Goal: Navigation & Orientation: Find specific page/section

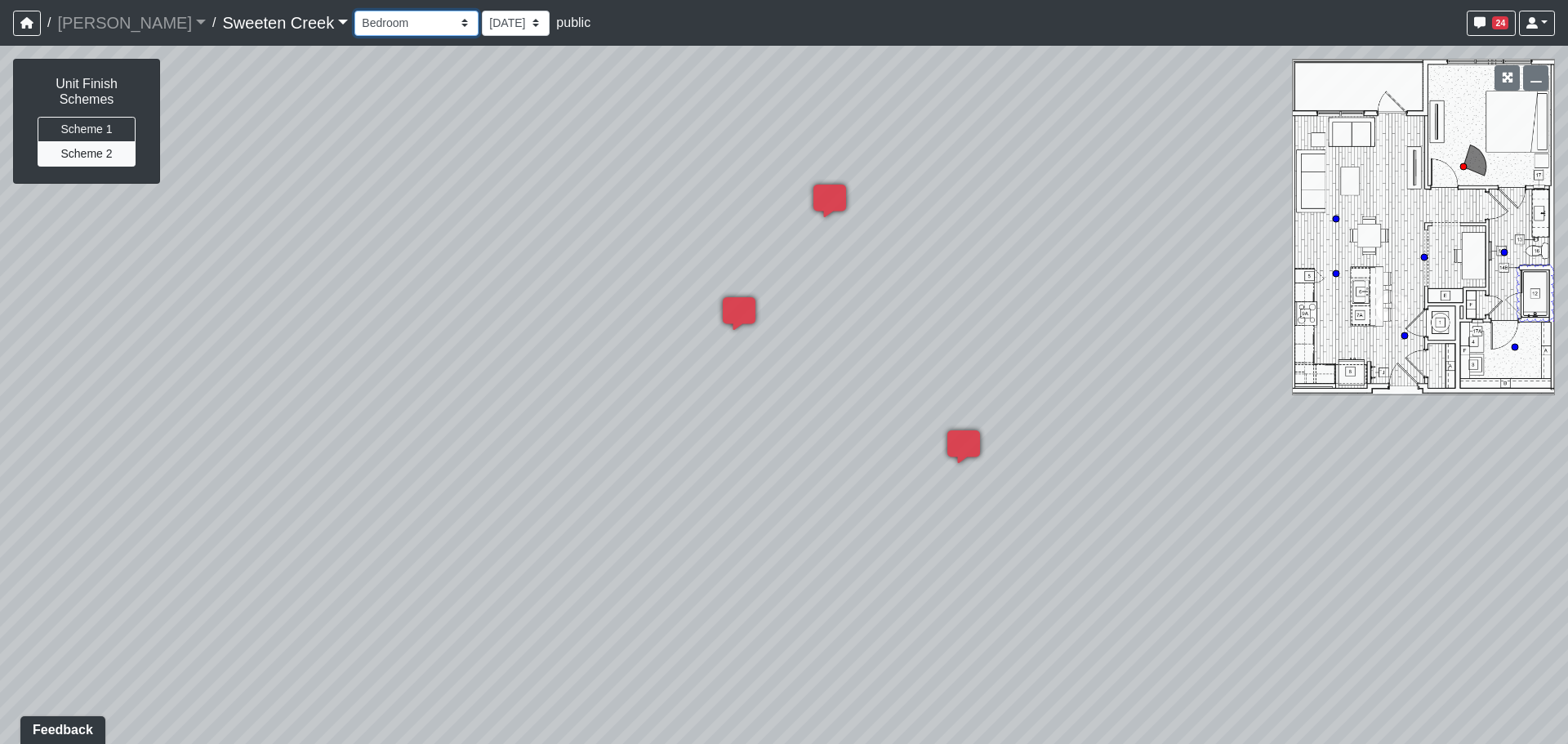
click at [365, 21] on select "Bistro Fitness - Hobby Booth Seating Counter Dining Dining 2 Elevators Elevator…" at bounding box center [416, 24] width 124 height 26
click at [354, 11] on select "Bistro Fitness - Hobby Booth Seating Counter Dining Dining 2 Elevators Elevator…" at bounding box center [416, 24] width 124 height 26
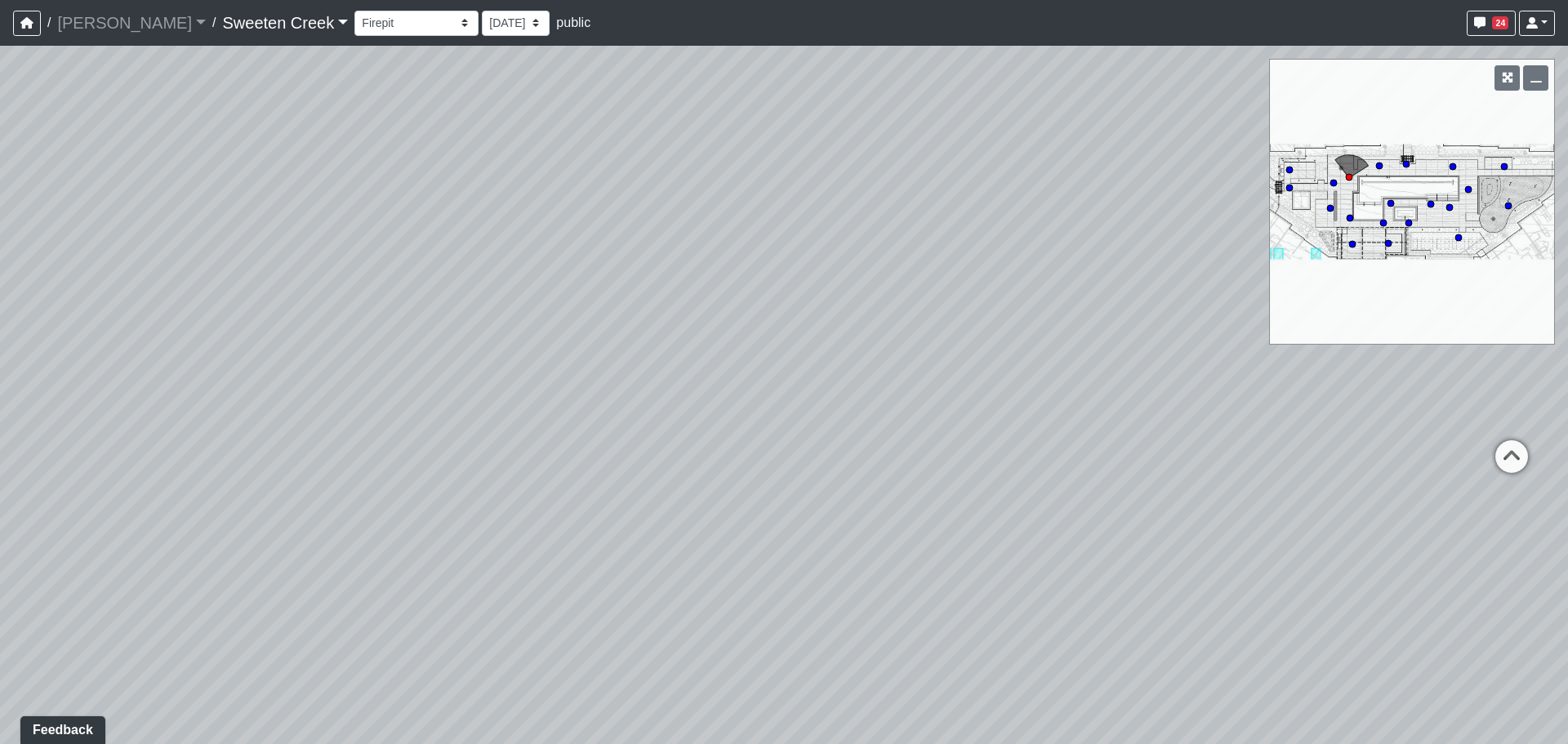
drag, startPoint x: 986, startPoint y: 461, endPoint x: 545, endPoint y: 391, distance: 446.5
click at [296, 370] on div "Loading... Office Loading... Reception Loading... Mailroom - Elevator Lobby Loa…" at bounding box center [784, 395] width 1568 height 698
drag, startPoint x: 985, startPoint y: 437, endPoint x: 151, endPoint y: 397, distance: 835.0
click at [143, 398] on div "Loading... Office Loading... Reception Loading... Mailroom - Elevator Lobby Loa…" at bounding box center [784, 395] width 1568 height 698
click at [733, 353] on icon at bounding box center [748, 354] width 49 height 49
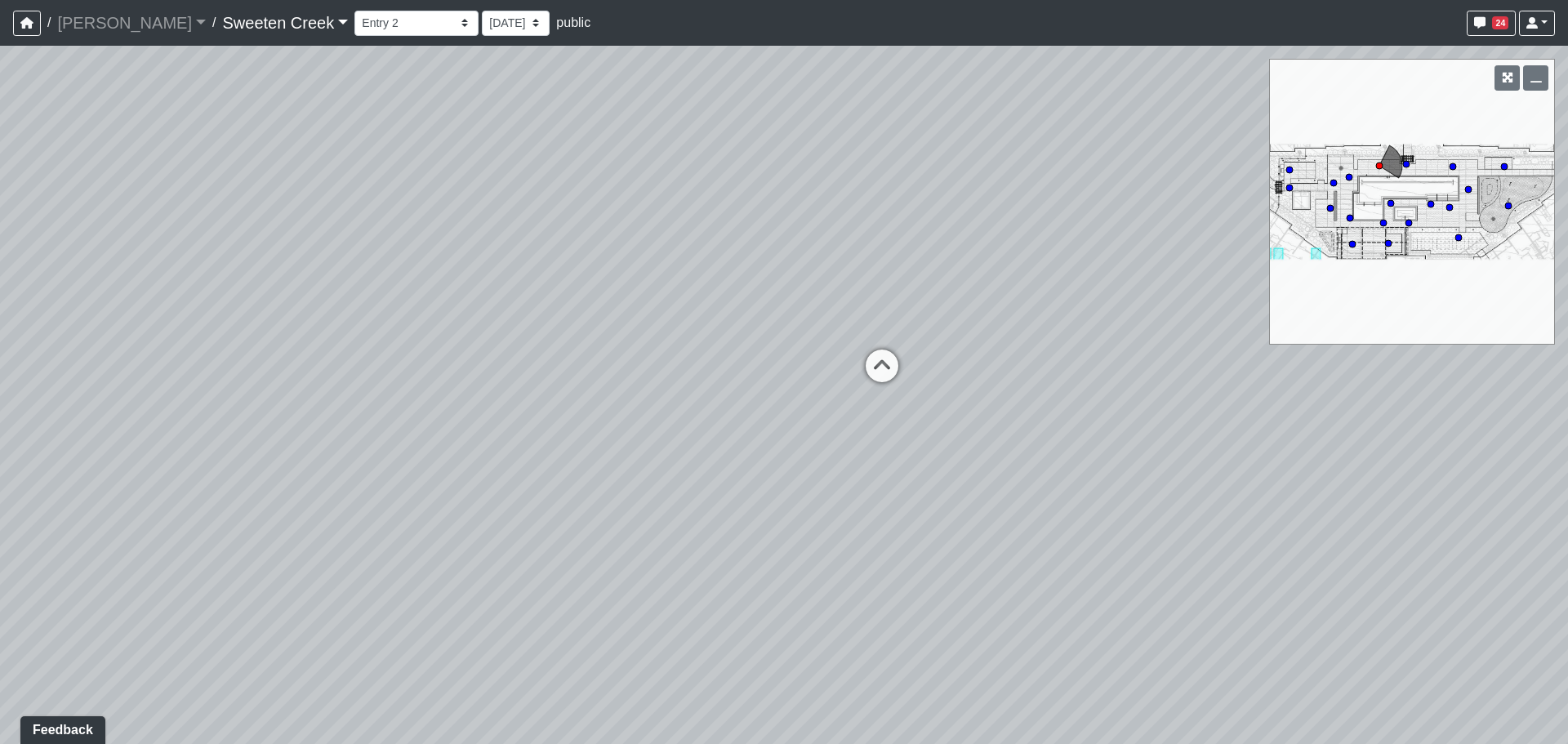
drag, startPoint x: 923, startPoint y: 350, endPoint x: 410, endPoint y: 410, distance: 516.5
click at [410, 410] on div "Loading... Office Loading... Reception Loading... Mailroom - Elevator Lobby Loa…" at bounding box center [784, 395] width 1568 height 698
drag, startPoint x: 839, startPoint y: 536, endPoint x: 393, endPoint y: 505, distance: 447.1
click at [393, 505] on div "Loading... Office Loading... Reception Loading... Mailroom - Elevator Lobby Loa…" at bounding box center [784, 395] width 1568 height 698
drag, startPoint x: 853, startPoint y: 570, endPoint x: 649, endPoint y: 694, distance: 238.7
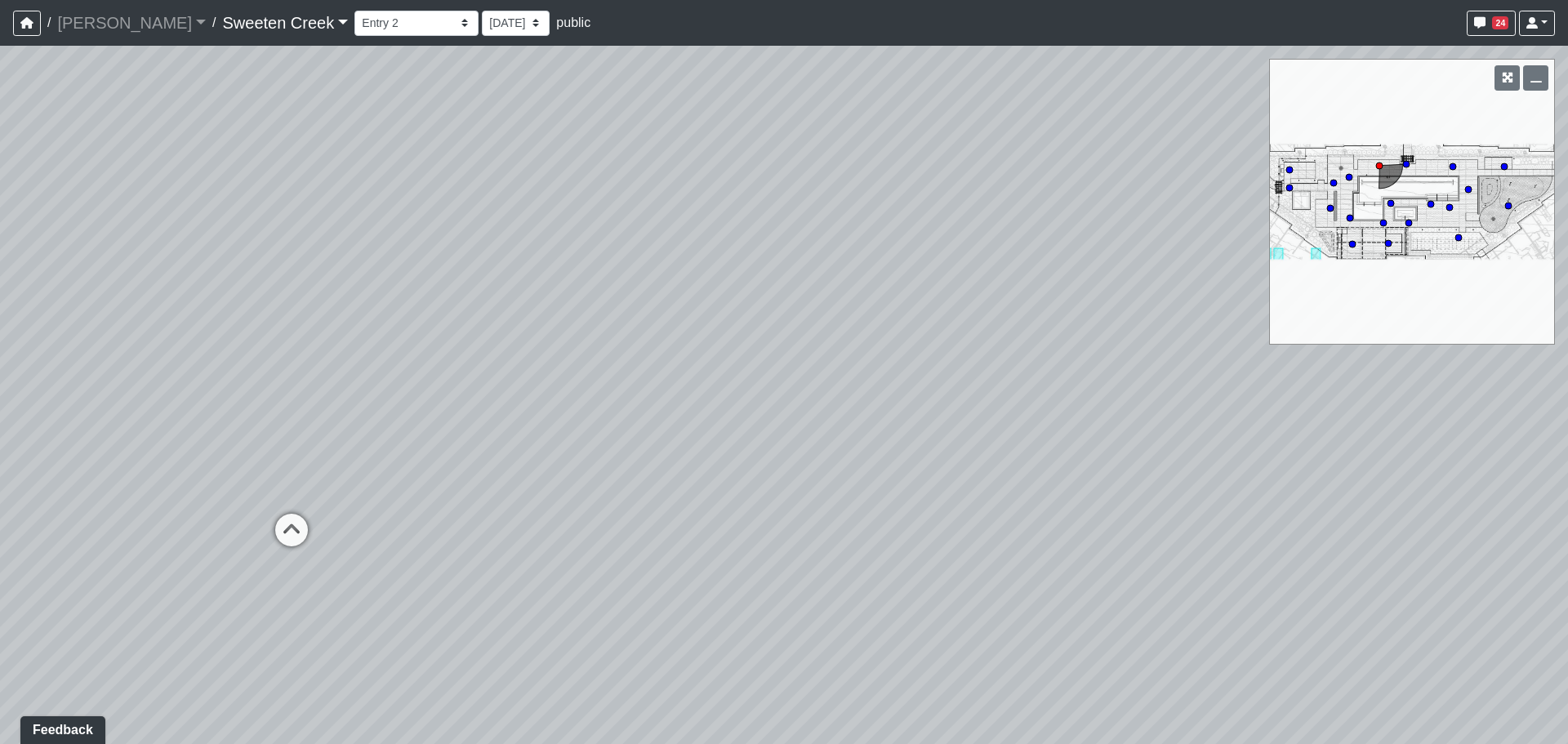
click at [663, 701] on div "Loading... Office Loading... Reception Loading... Mailroom - Elevator Lobby Loa…" at bounding box center [784, 395] width 1568 height 698
click at [349, 522] on div "Loading... Office Loading... Reception Loading... Mailroom - Elevator Lobby Loa…" at bounding box center [784, 395] width 1568 height 698
click at [369, 516] on icon at bounding box center [379, 515] width 49 height 49
drag, startPoint x: 735, startPoint y: 310, endPoint x: 410, endPoint y: 352, distance: 327.7
click at [410, 352] on div "Loading... Office Loading... Reception Loading... Mailroom - Elevator Lobby Loa…" at bounding box center [784, 395] width 1568 height 698
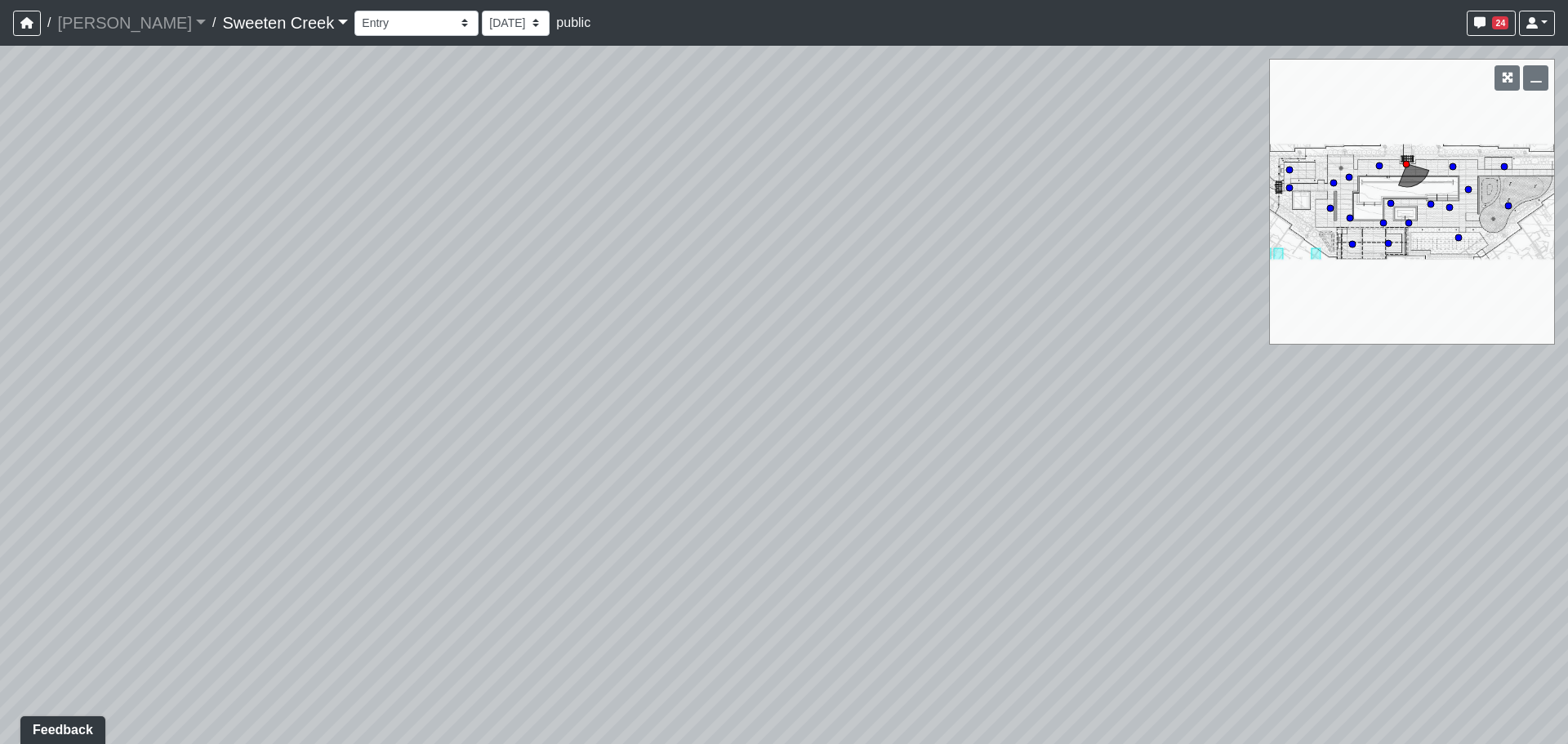
click at [1399, 231] on div "Loading... Office Loading... Reception Loading... Mailroom - Elevator Lobby Loa…" at bounding box center [784, 395] width 1568 height 698
click at [1387, 248] on div "Loading... Office Loading... Reception Loading... Mailroom - Elevator Lobby Loa…" at bounding box center [784, 395] width 1568 height 698
click at [1392, 245] on icon at bounding box center [1388, 243] width 8 height 8
drag, startPoint x: 1012, startPoint y: 521, endPoint x: 368, endPoint y: 474, distance: 645.7
click at [250, 473] on div "Loading... Office Loading... Reception Loading... Mailroom - Elevator Lobby Loa…" at bounding box center [784, 395] width 1568 height 698
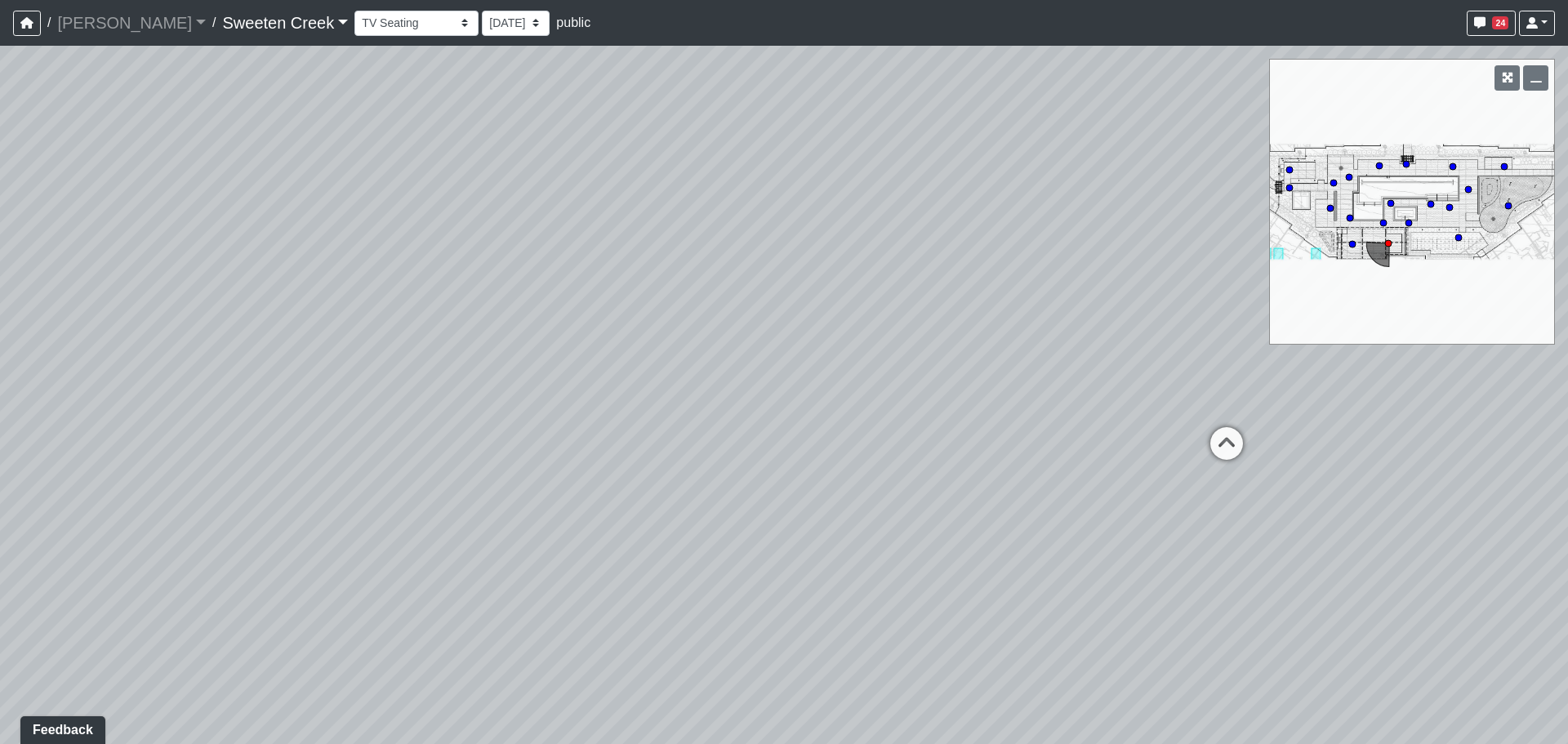
drag, startPoint x: 894, startPoint y: 498, endPoint x: 549, endPoint y: 442, distance: 349.5
click at [549, 442] on div "Loading... Office Loading... Reception Loading... Mailroom - Elevator Lobby Loa…" at bounding box center [784, 395] width 1568 height 698
drag, startPoint x: 356, startPoint y: 15, endPoint x: 355, endPoint y: 23, distance: 8.1
click at [356, 20] on select "Bistro Fitness - Hobby Booth Seating Counter Dining Dining 2 Elevators Elevator…" at bounding box center [416, 24] width 124 height 26
click at [354, 11] on select "Bistro Fitness - Hobby Booth Seating Counter Dining Dining 2 Elevators Elevator…" at bounding box center [416, 24] width 124 height 26
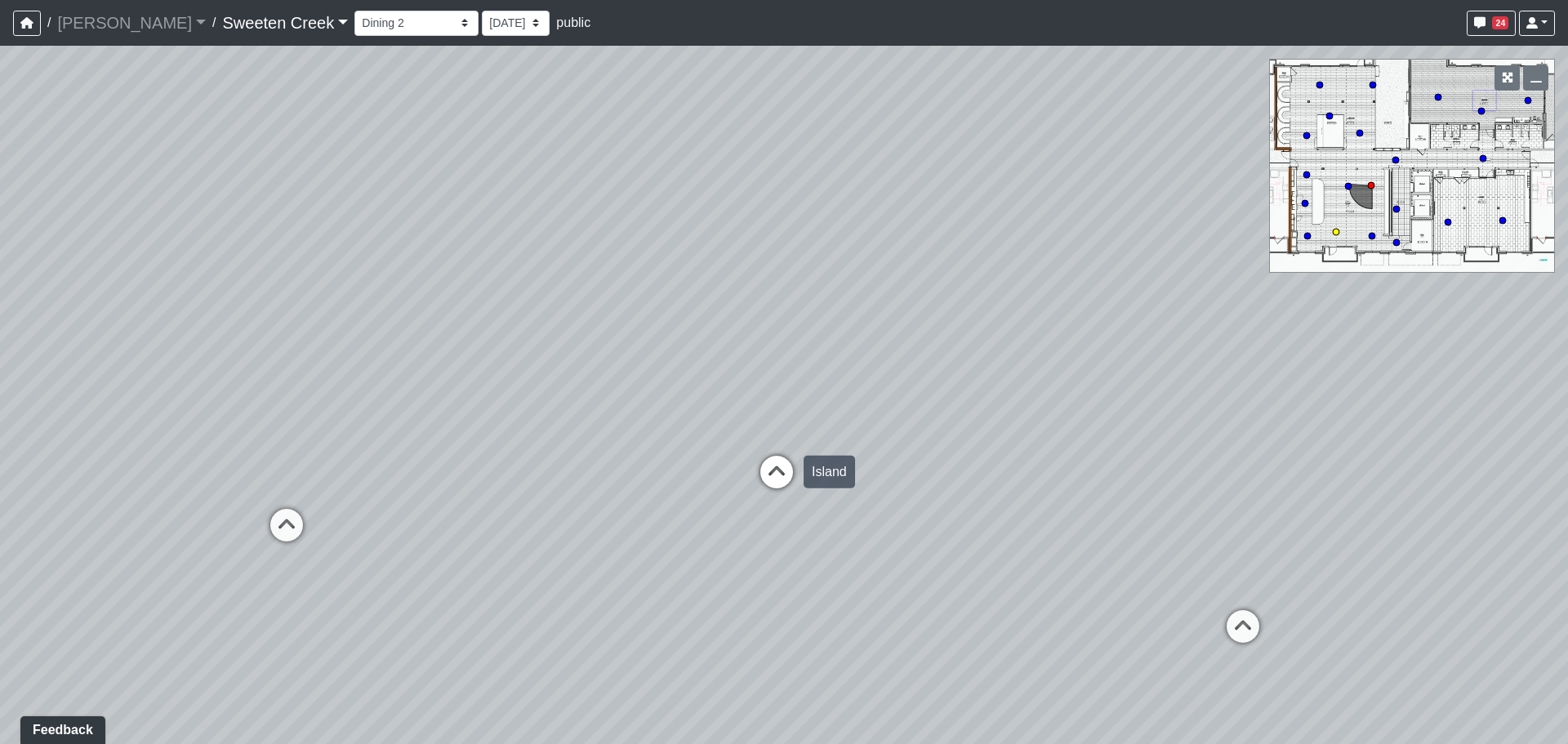
click at [781, 475] on icon at bounding box center [777, 480] width 49 height 49
select select "sUubpFbMACfgHLmsYzZL7E"
drag, startPoint x: 893, startPoint y: 469, endPoint x: 522, endPoint y: 463, distance: 371.0
click at [522, 463] on div "Loading... Office Loading... Reception Loading... Mailroom - Elevator Lobby Loa…" at bounding box center [784, 395] width 1568 height 698
drag, startPoint x: 864, startPoint y: 456, endPoint x: 45, endPoint y: 404, distance: 820.6
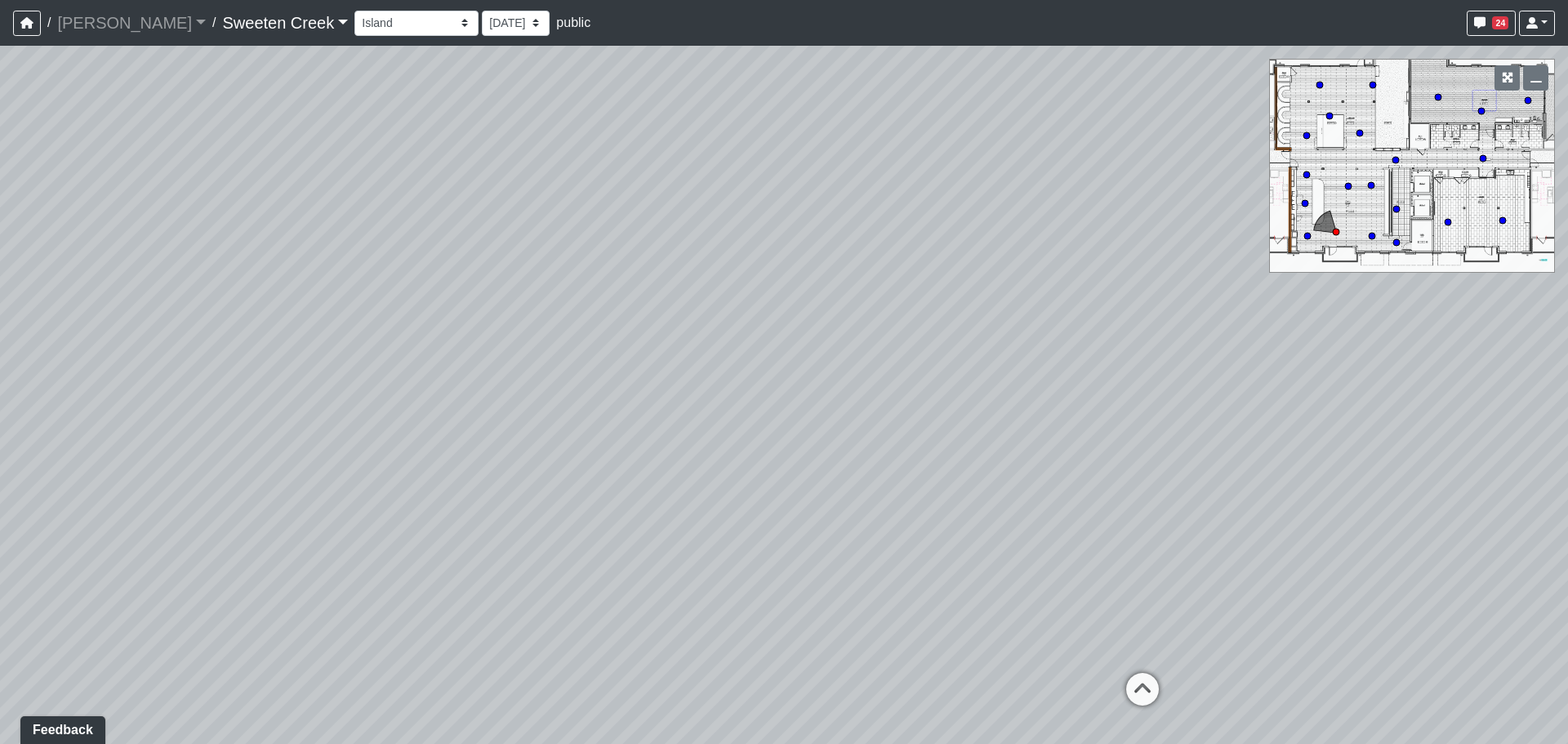
click at [45, 404] on div "Loading... Office Loading... Reception Loading... Mailroom - Elevator Lobby Loa…" at bounding box center [784, 395] width 1568 height 698
drag, startPoint x: 916, startPoint y: 389, endPoint x: 327, endPoint y: 461, distance: 593.4
click at [326, 461] on div "Loading... Office Loading... Reception Loading... Mailroom - Elevator Lobby Loa…" at bounding box center [784, 395] width 1568 height 698
drag, startPoint x: 1097, startPoint y: 450, endPoint x: 348, endPoint y: 487, distance: 749.9
click at [348, 487] on div "Loading... Office Loading... Reception Loading... Mailroom - Elevator Lobby Loa…" at bounding box center [784, 395] width 1568 height 698
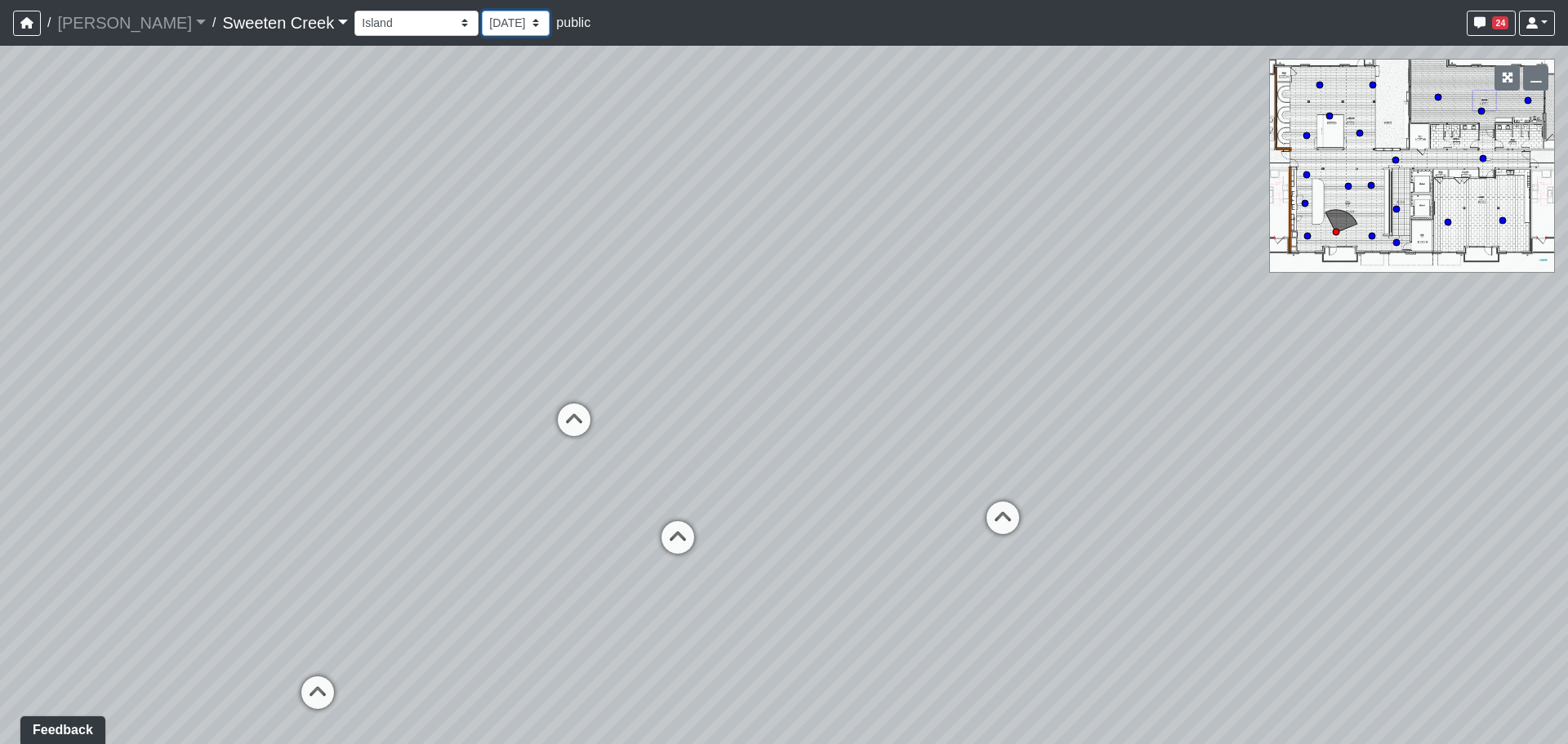
click at [482, 30] on select "[DATE] [DATE] [DATE] [DATE] [DATE] [DATE] [DATE]" at bounding box center [516, 24] width 67 height 26
click at [463, 192] on div "Loading... Office Loading... Reception Loading... Mailroom - Elevator Lobby Loa…" at bounding box center [784, 395] width 1568 height 698
click at [482, 32] on select "[DATE] [DATE] [DATE] [DATE] [DATE] [DATE] [DATE]" at bounding box center [516, 24] width 67 height 26
select select "uTYPZi4mCougnWDkM5pLUi"
click at [482, 11] on select "[DATE] [DATE] [DATE] [DATE] [DATE] [DATE] [DATE]" at bounding box center [516, 24] width 67 height 26
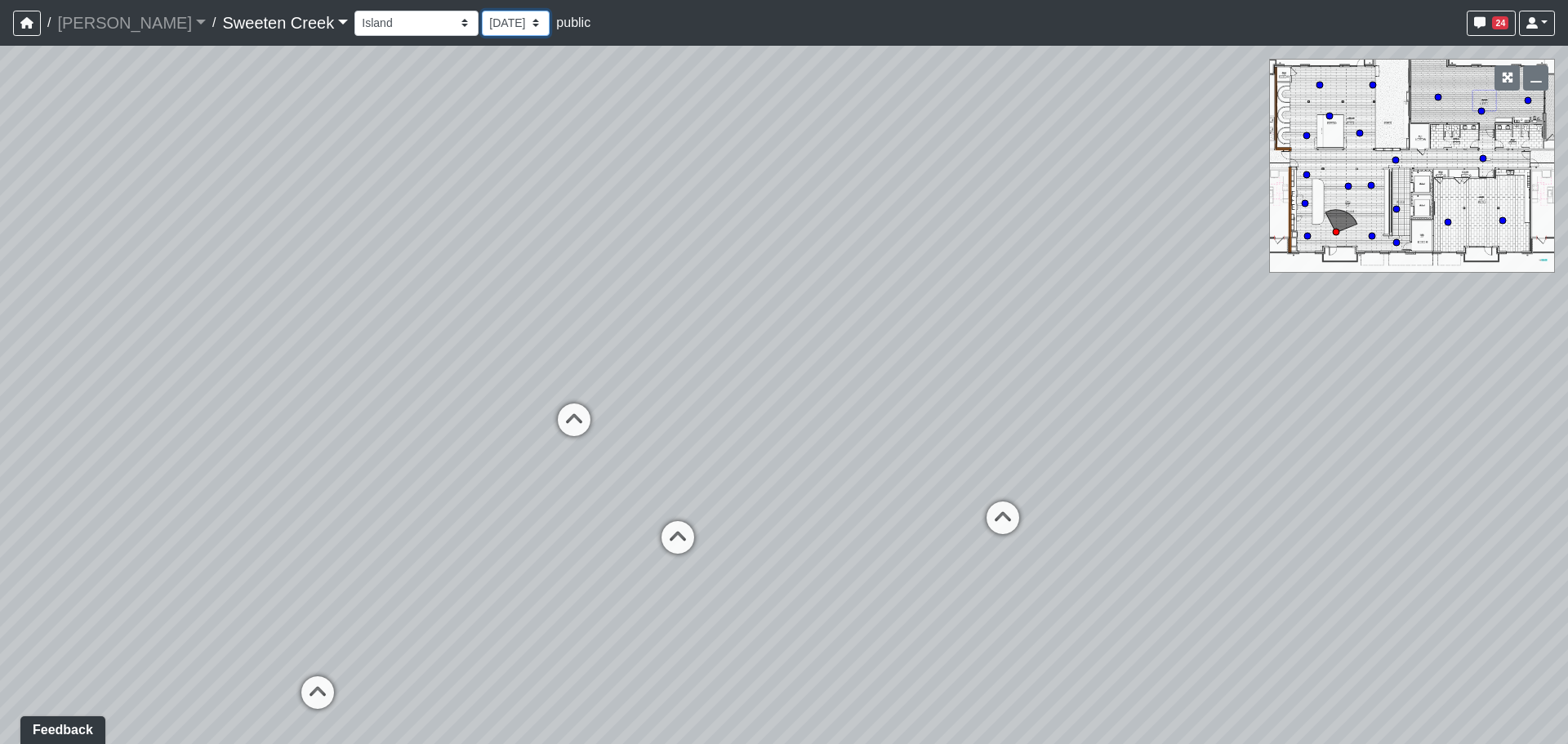
select select "sUubpFbMACfgHLmsYzZL7E"
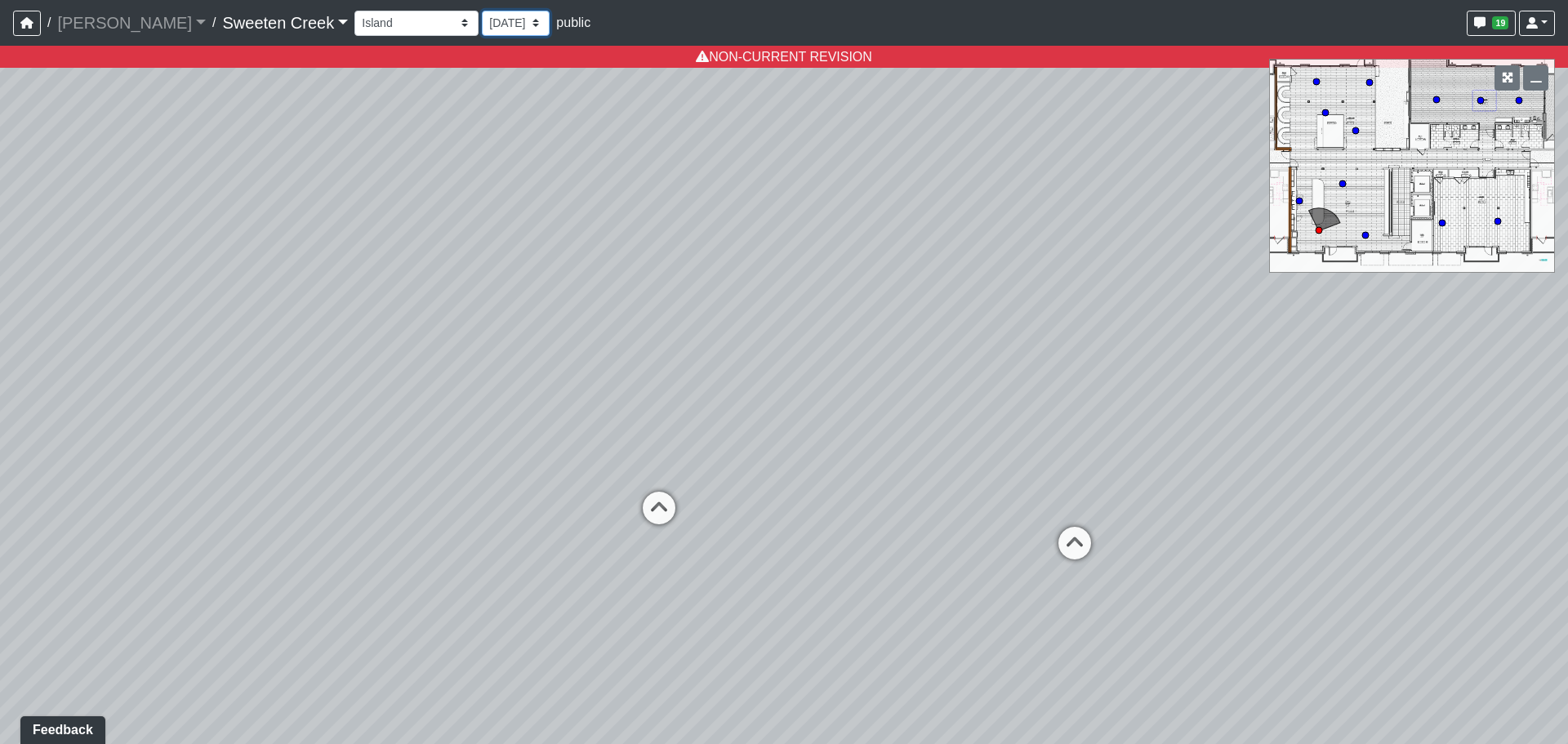
click at [482, 21] on select "[DATE] [DATE] [DATE] [DATE] [DATE] [DATE] [DATE]" at bounding box center [516, 24] width 67 height 26
select select "bAbgrhJYp7QNzTE5JPpY7K"
click at [482, 11] on select "[DATE] [DATE] [DATE] [DATE] [DATE] [DATE] [DATE]" at bounding box center [516, 24] width 67 height 26
select select "sUubpFbMACfgHLmsYzZL7E"
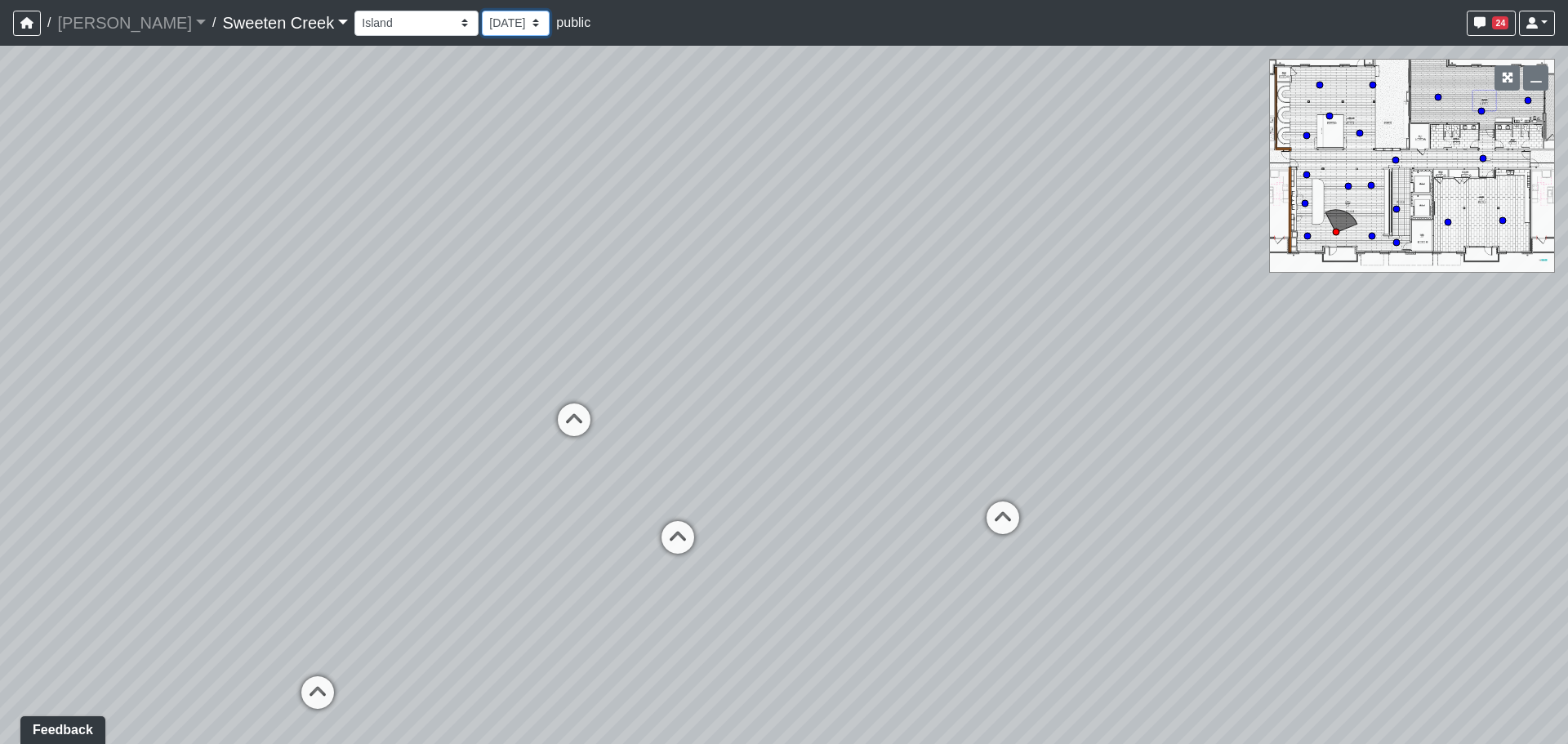
click at [482, 13] on select "[DATE] [DATE] [DATE] [DATE] [DATE] [DATE] [DATE]" at bounding box center [516, 24] width 67 height 26
select select "gTc1qpESSoDSJj1K41k9DX"
click at [482, 11] on select "[DATE] [DATE] [DATE] [DATE] [DATE] [DATE] [DATE]" at bounding box center [516, 24] width 67 height 26
select select "sUubpFbMACfgHLmsYzZL7E"
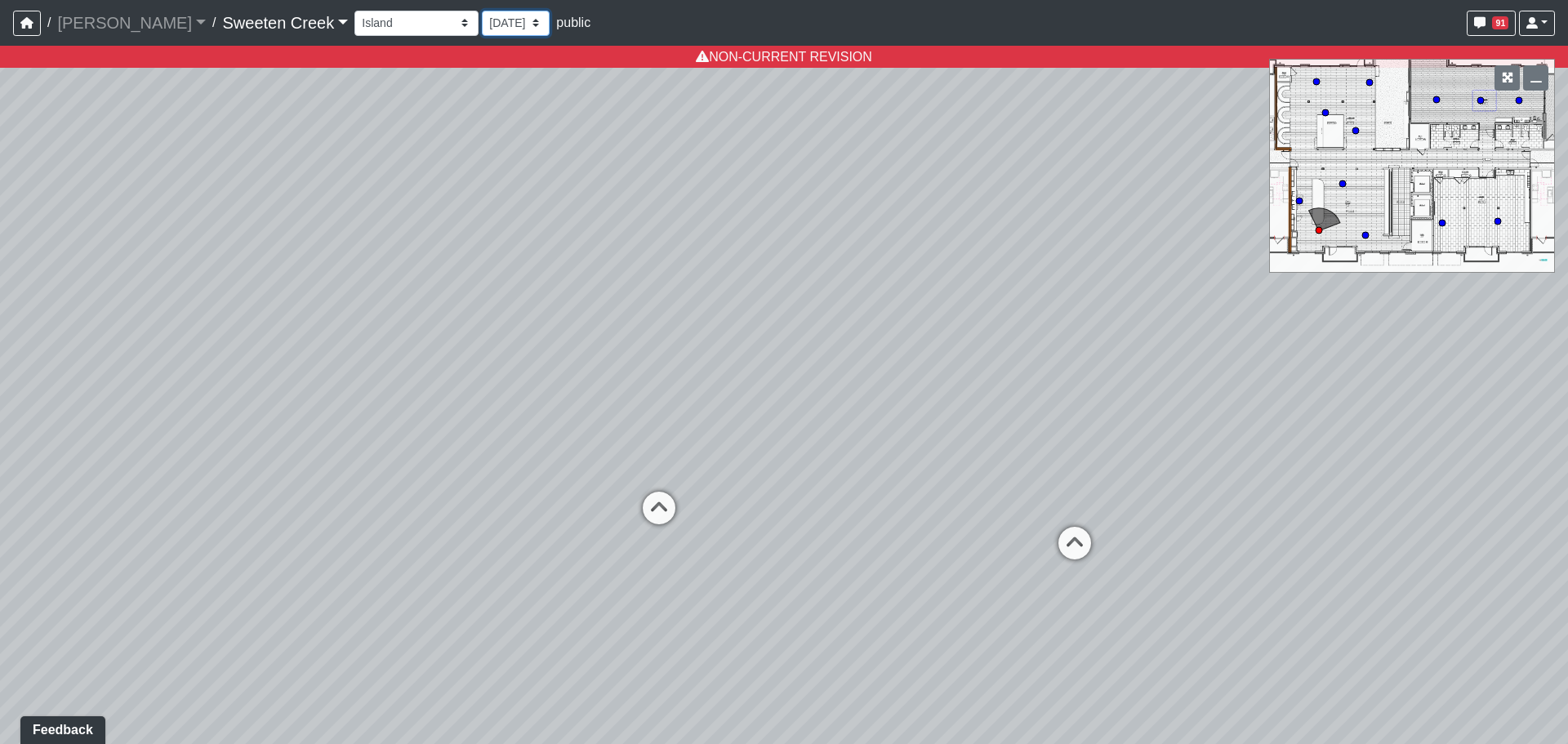
click at [482, 22] on select "[DATE] [DATE] [DATE] [DATE] [DATE] [DATE] [DATE]" at bounding box center [516, 24] width 67 height 26
select select "bAbgrhJYp7QNzTE5JPpY7K"
click at [482, 11] on select "[DATE] [DATE] [DATE] [DATE] [DATE] [DATE] [DATE]" at bounding box center [516, 24] width 67 height 26
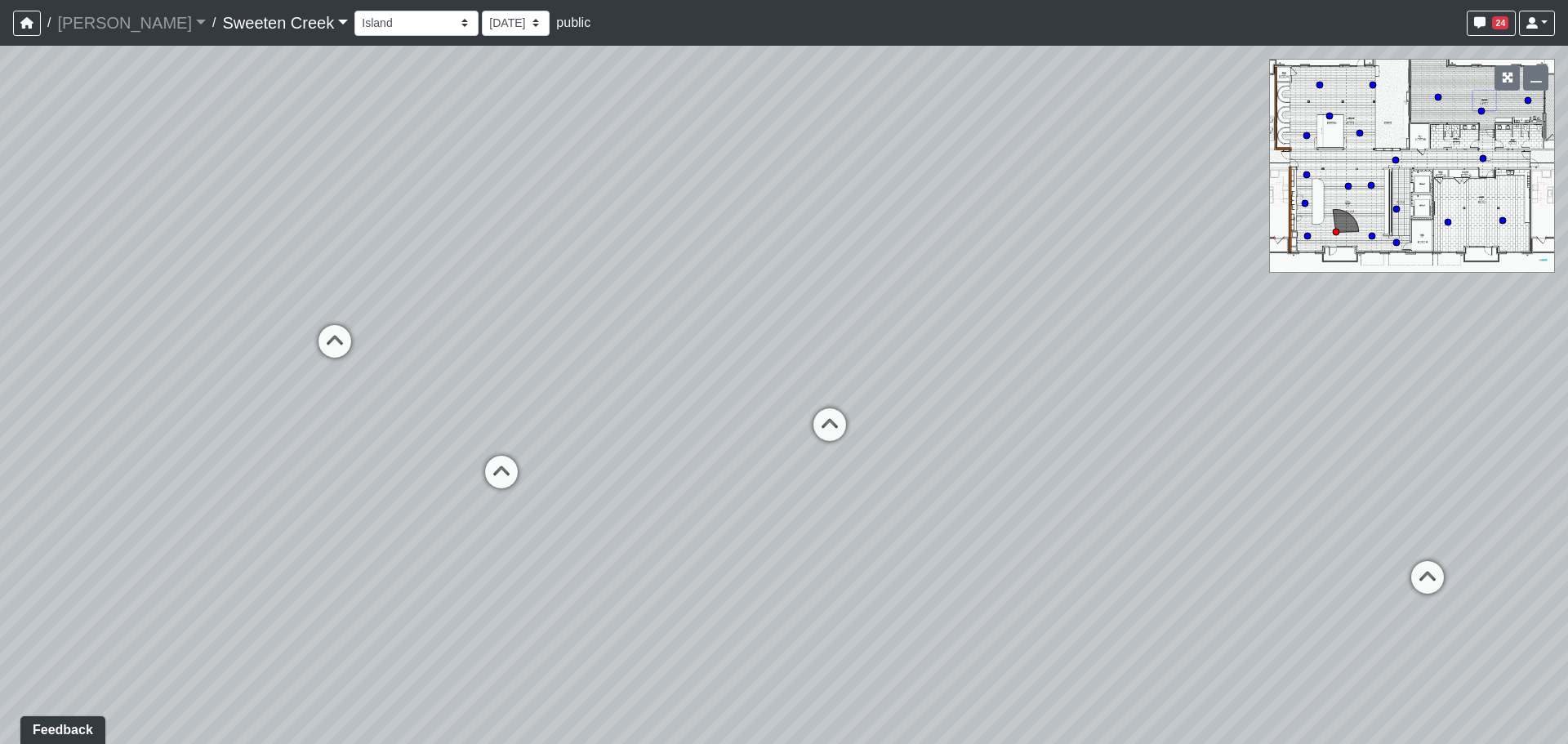
drag, startPoint x: 364, startPoint y: 429, endPoint x: 102, endPoint y: 334, distance: 278.7
click at [102, 334] on div "Loading... Office Loading... Reception Loading... Mailroom - Elevator Lobby Loa…" at bounding box center [784, 395] width 1568 height 698
drag, startPoint x: 1050, startPoint y: 378, endPoint x: 0, endPoint y: 378, distance: 1050.0
click at [0, 378] on div "Loading... Office Loading... Reception Loading... Mailroom - Elevator Lobby Loa…" at bounding box center [784, 395] width 1568 height 698
drag, startPoint x: 966, startPoint y: 375, endPoint x: 1212, endPoint y: 325, distance: 251.0
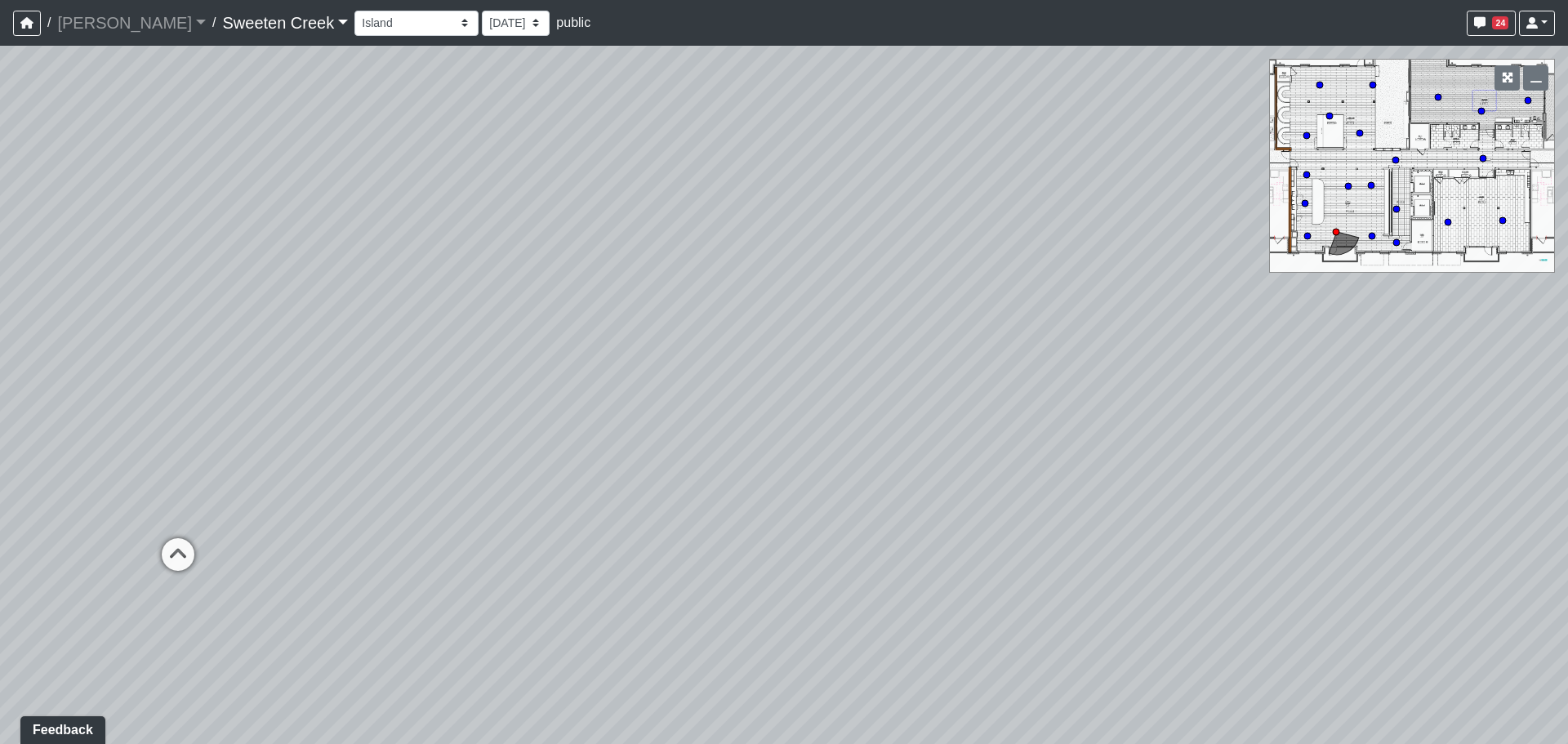
click at [1212, 325] on div "Loading... Office Loading... Reception Loading... Mailroom - Elevator Lobby Loa…" at bounding box center [784, 395] width 1568 height 698
drag, startPoint x: 326, startPoint y: 452, endPoint x: 886, endPoint y: 513, distance: 563.3
click at [876, 508] on div "Loading... Office Loading... Reception Loading... Mailroom - Elevator Lobby Loa…" at bounding box center [784, 395] width 1568 height 698
click at [747, 392] on icon at bounding box center [730, 406] width 49 height 49
click at [632, 568] on icon at bounding box center [619, 569] width 49 height 49
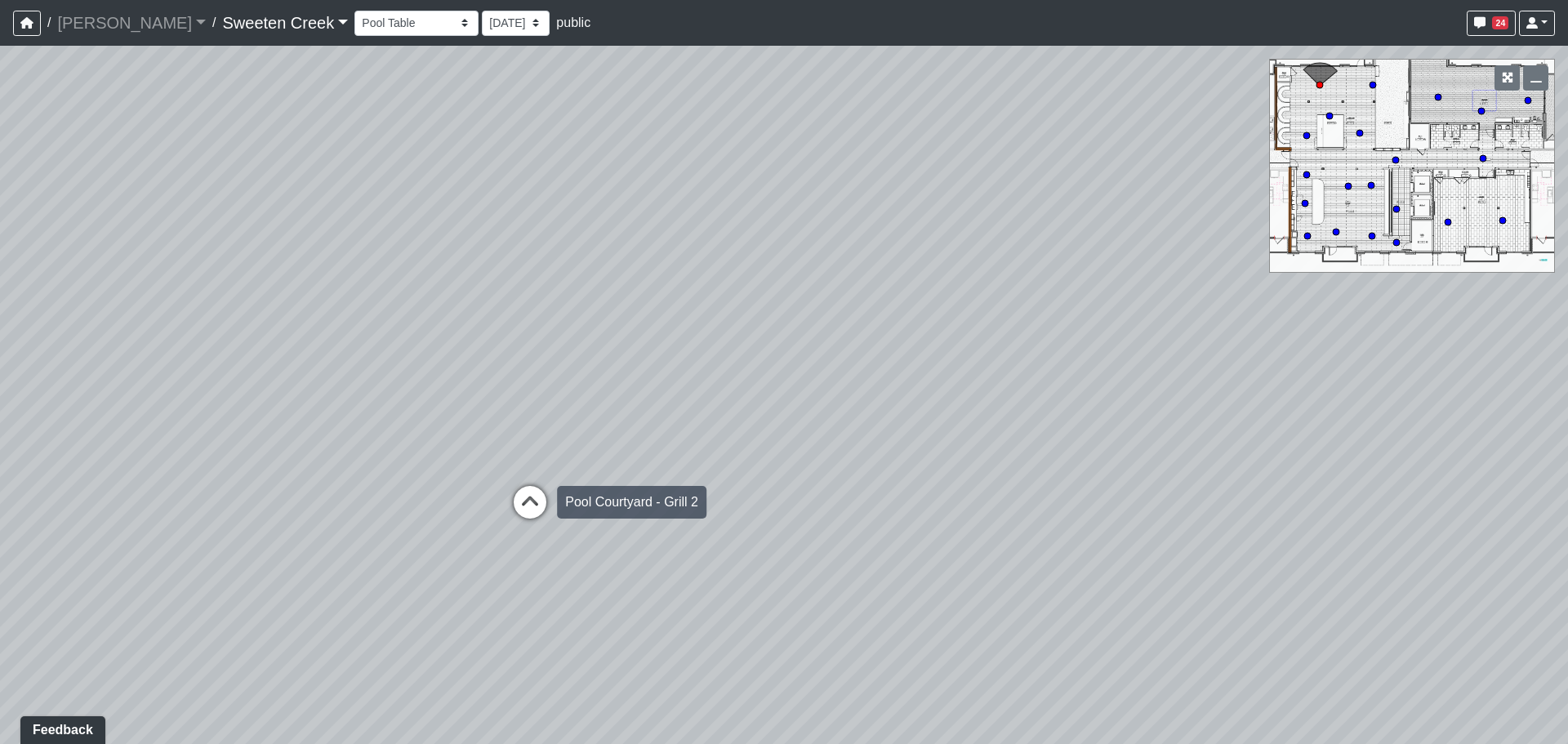
click at [516, 516] on icon at bounding box center [530, 510] width 49 height 49
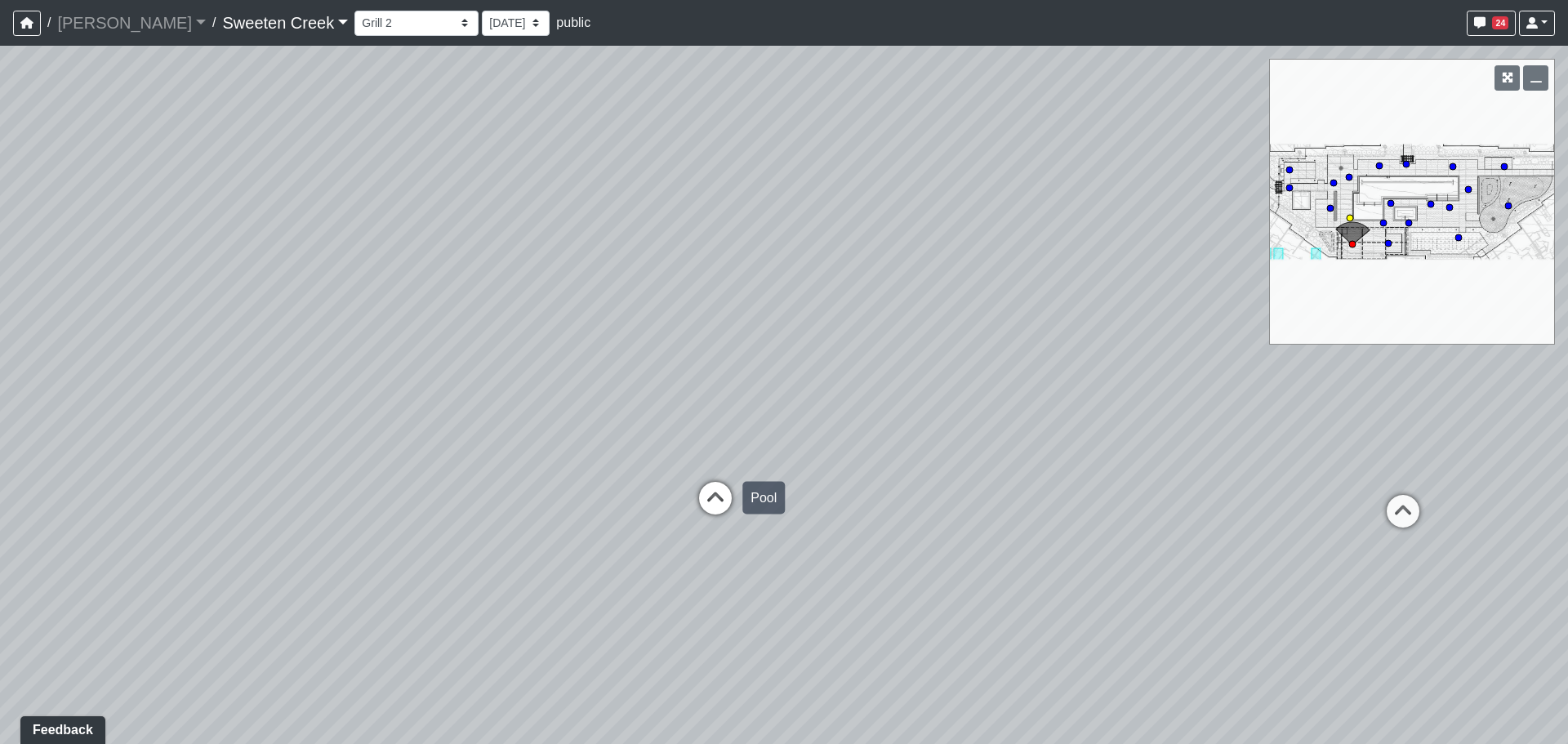
click at [748, 505] on div "Pool" at bounding box center [764, 498] width 43 height 33
click at [760, 470] on icon at bounding box center [765, 461] width 49 height 49
drag, startPoint x: 537, startPoint y: 398, endPoint x: 1023, endPoint y: 420, distance: 486.5
click at [1023, 420] on div "Loading... Office Loading... Reception Loading... Mailroom - Elevator Lobby Loa…" at bounding box center [784, 395] width 1568 height 698
drag, startPoint x: 584, startPoint y: 346, endPoint x: 623, endPoint y: 326, distance: 43.8
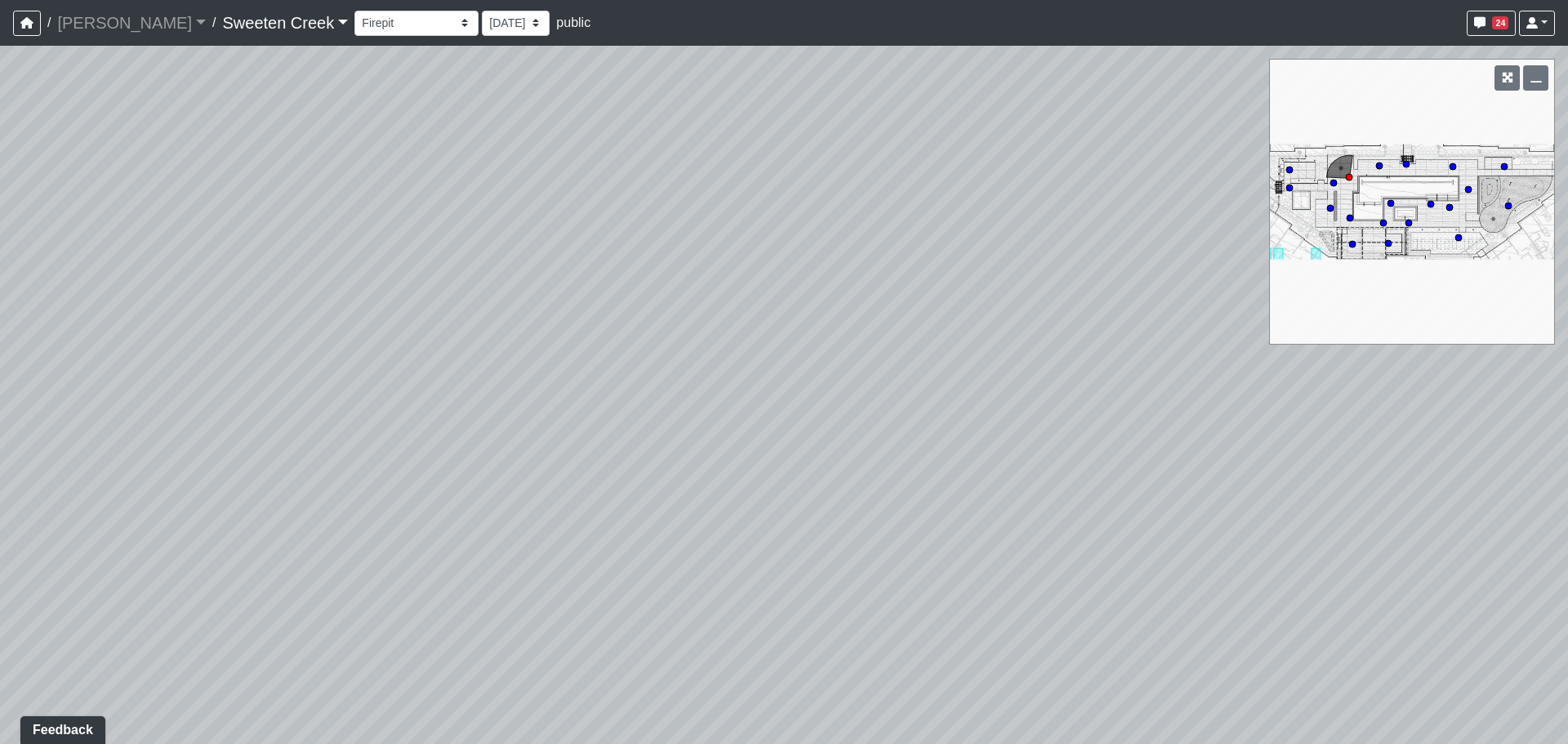
click at [625, 345] on div "Loading... Office Loading... Reception Loading... Mailroom - Elevator Lobby Loa…" at bounding box center [784, 395] width 1568 height 698
drag, startPoint x: 633, startPoint y: 360, endPoint x: 864, endPoint y: 364, distance: 231.0
click at [847, 360] on div "Loading... Office Loading... Reception Loading... Mailroom - Elevator Lobby Loa…" at bounding box center [784, 395] width 1568 height 698
drag, startPoint x: 961, startPoint y: 390, endPoint x: 998, endPoint y: 393, distance: 37.1
click at [1030, 393] on div "Loading... Office Loading... Reception Loading... Mailroom - Elevator Lobby Loa…" at bounding box center [784, 395] width 1568 height 698
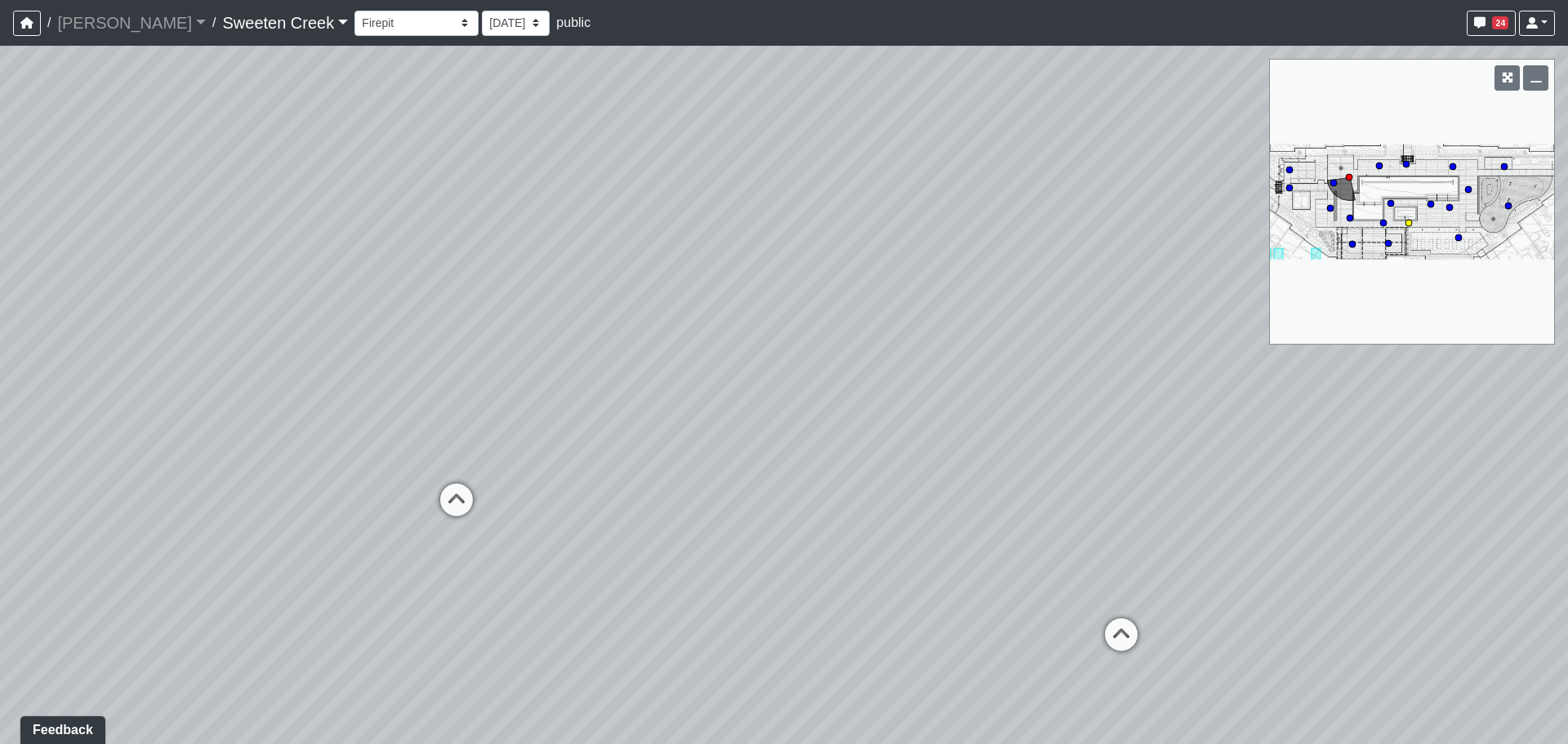
click at [1409, 226] on circle at bounding box center [1409, 223] width 7 height 7
drag, startPoint x: 677, startPoint y: 372, endPoint x: 687, endPoint y: 372, distance: 10.0
click at [687, 372] on div "Loading... Office Loading... Reception Loading... Mailroom - Elevator Lobby Loa…" at bounding box center [784, 395] width 1568 height 698
click at [728, 520] on icon at bounding box center [708, 521] width 49 height 49
drag, startPoint x: 934, startPoint y: 522, endPoint x: 961, endPoint y: 520, distance: 27.1
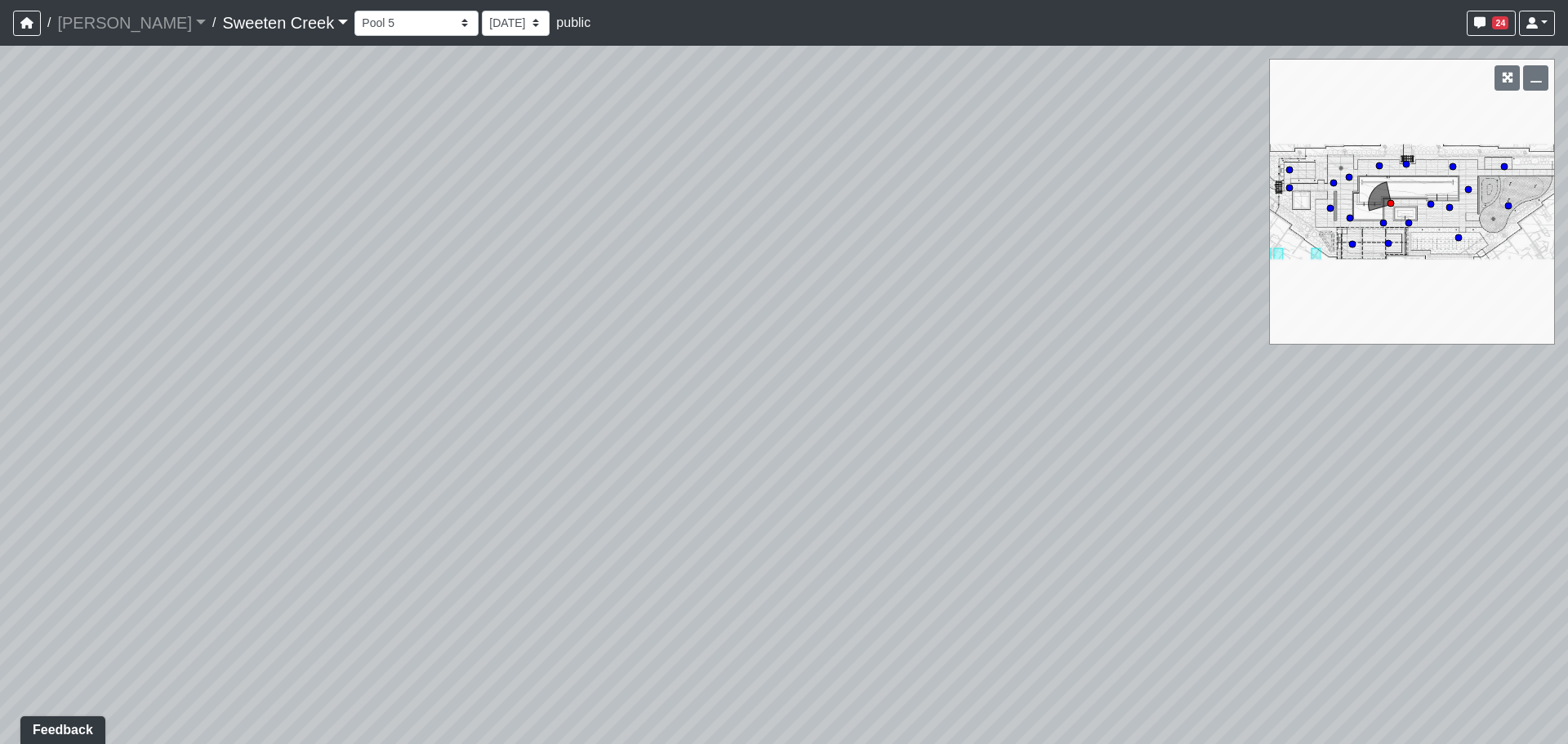
click at [1123, 549] on div "Loading... Office Loading... Reception Loading... Mailroom - Elevator Lobby Loa…" at bounding box center [784, 395] width 1568 height 698
drag, startPoint x: 749, startPoint y: 452, endPoint x: 722, endPoint y: 434, distance: 32.4
click at [859, 432] on div "Loading... Office Loading... Reception Loading... Mailroom - Elevator Lobby Loa…" at bounding box center [784, 395] width 1568 height 698
click at [716, 394] on div "Loading... Office Loading... Reception Loading... Mailroom - Elevator Lobby Loa…" at bounding box center [784, 395] width 1568 height 698
click at [757, 392] on icon at bounding box center [750, 401] width 49 height 49
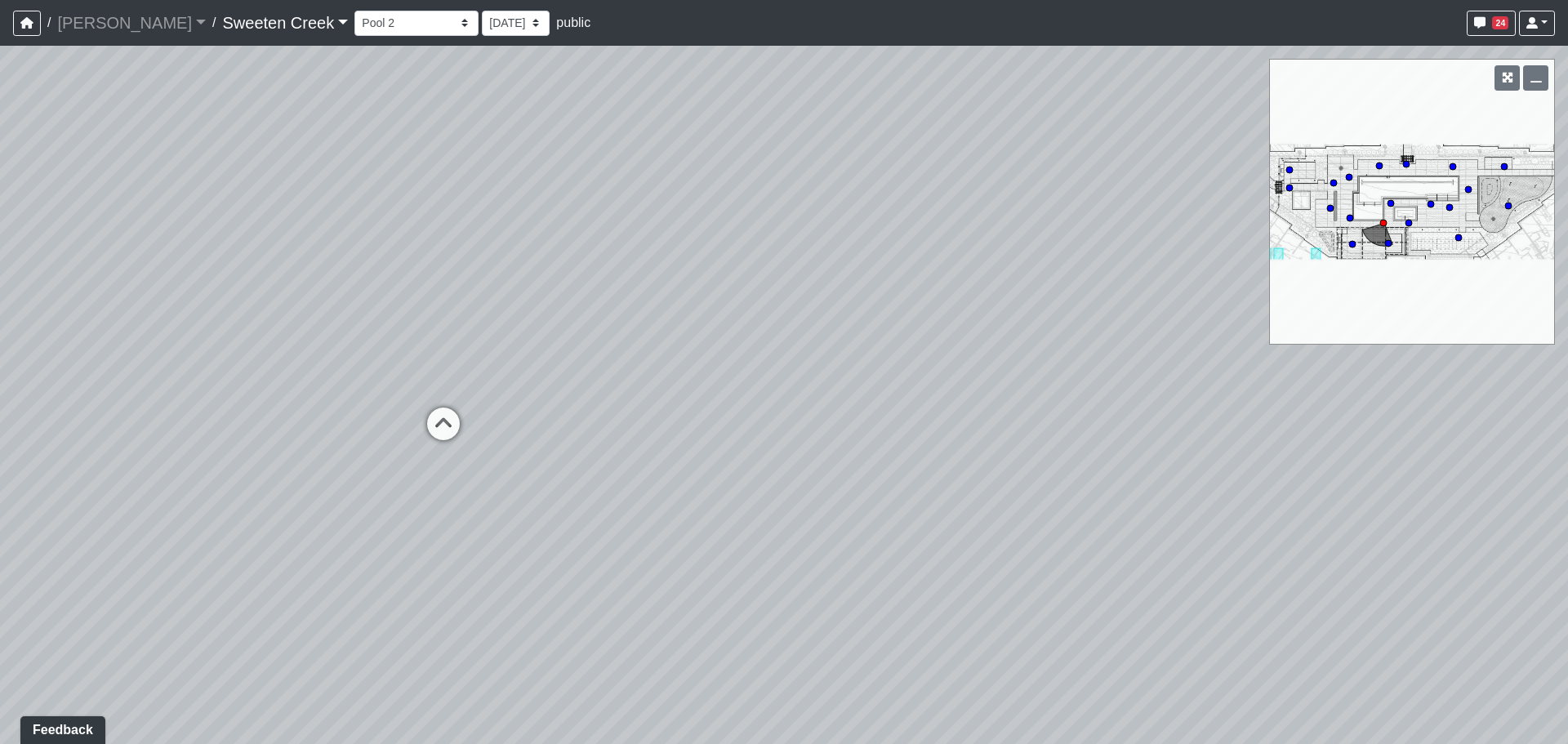
drag, startPoint x: 1138, startPoint y: 354, endPoint x: 151, endPoint y: 421, distance: 989.3
click at [152, 422] on div "Loading... Office Loading... Reception Loading... Mailroom - Elevator Lobby Loa…" at bounding box center [784, 395] width 1568 height 698
drag, startPoint x: 714, startPoint y: 390, endPoint x: 692, endPoint y: 399, distance: 23.8
click at [694, 402] on div "Loading... Office Loading... Reception Loading... Mailroom - Elevator Lobby Loa…" at bounding box center [784, 395] width 1568 height 698
click at [234, 472] on icon at bounding box center [238, 475] width 49 height 49
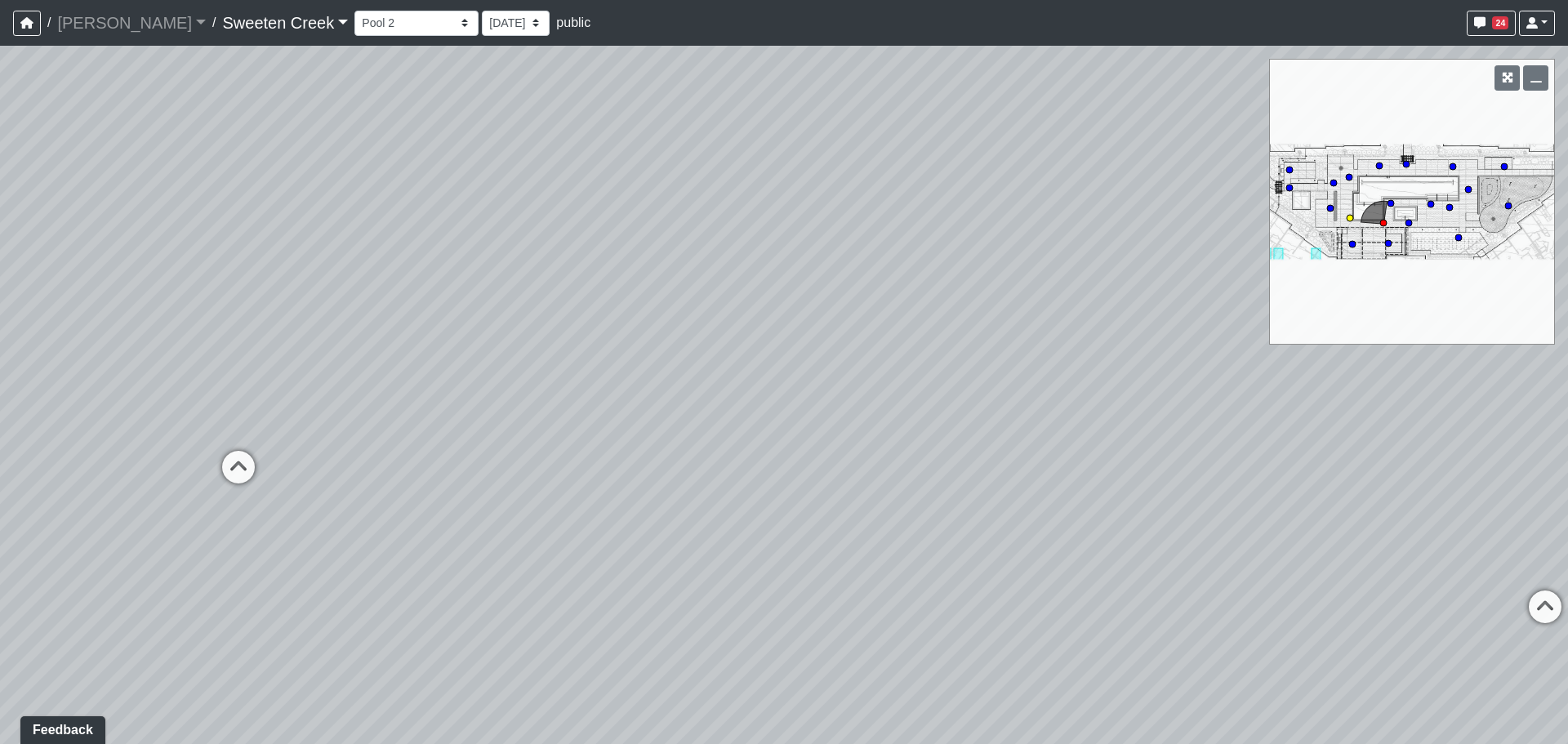
select select "hnrPdYv9wgBgna6KTPAEVH"
drag, startPoint x: 692, startPoint y: 401, endPoint x: 330, endPoint y: 409, distance: 362.1
click at [326, 409] on div "Loading... Office Loading... Reception Loading... Mailroom - Elevator Lobby Loa…" at bounding box center [784, 395] width 1568 height 698
click at [903, 420] on div "Loading... Office Loading... Reception Loading... Mailroom - Elevator Lobby Loa…" at bounding box center [784, 395] width 1568 height 698
